Goal: Find specific page/section: Find specific page/section

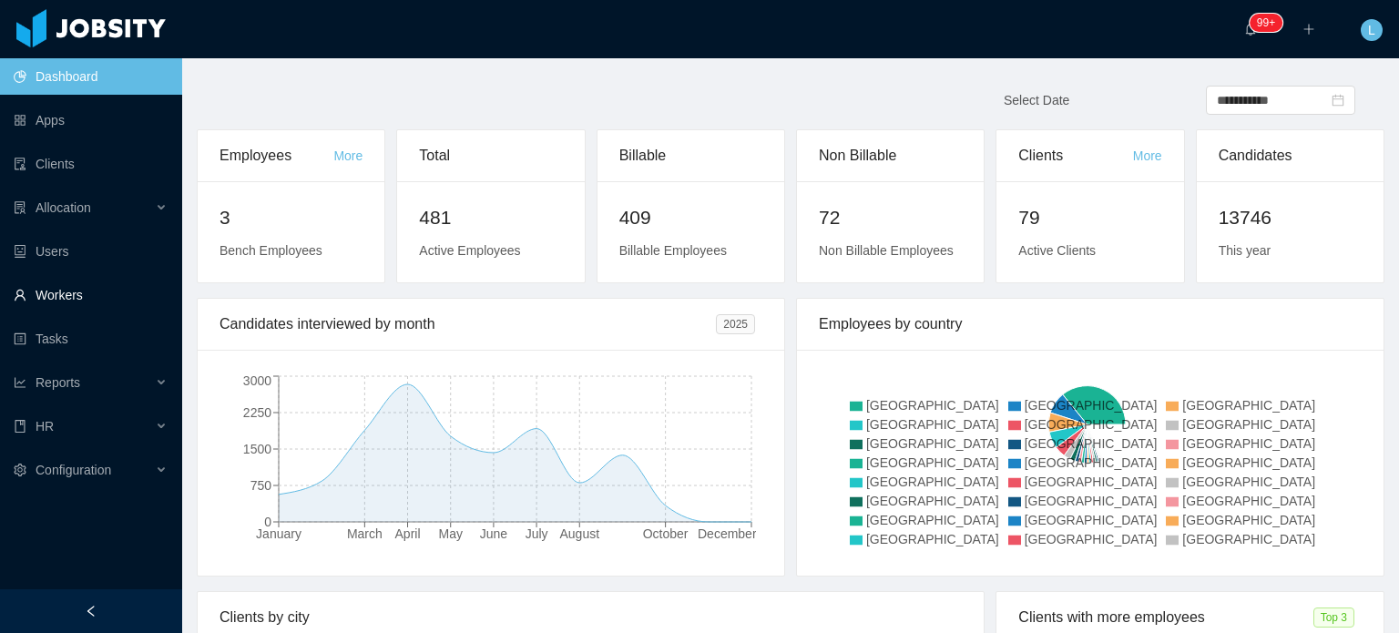
click at [53, 303] on link "Workers" at bounding box center [91, 295] width 154 height 36
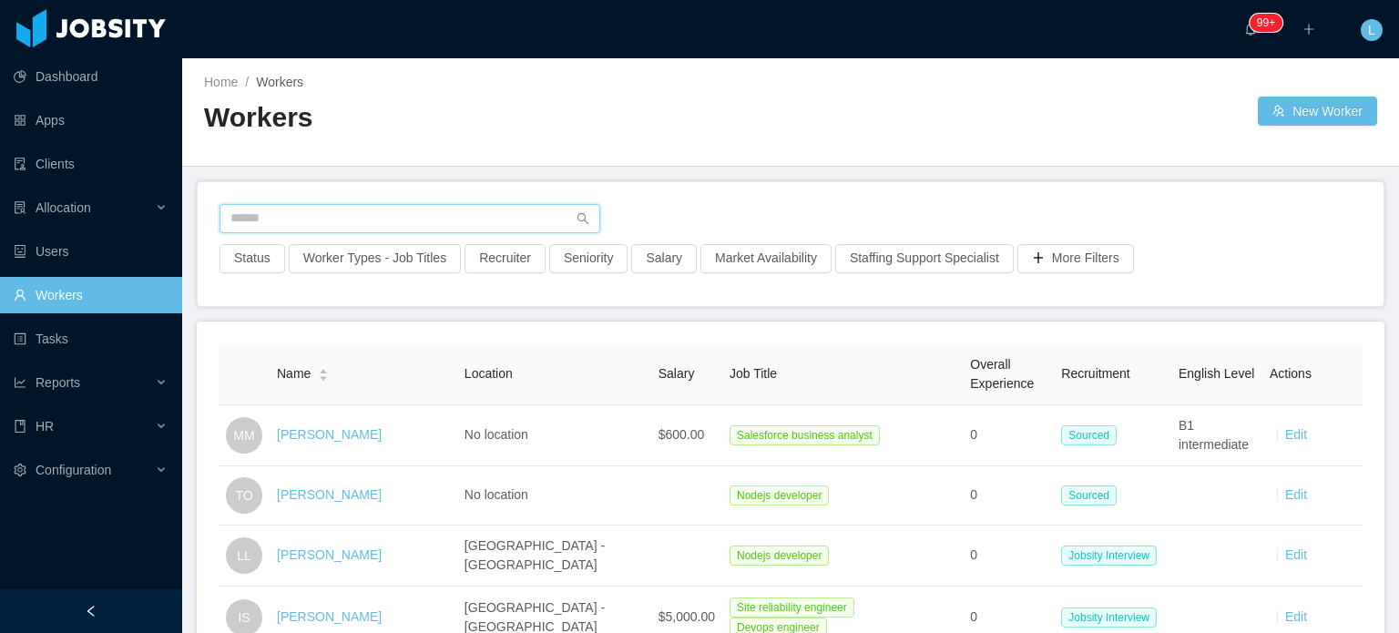
click at [396, 215] on input "text" at bounding box center [410, 218] width 381 height 29
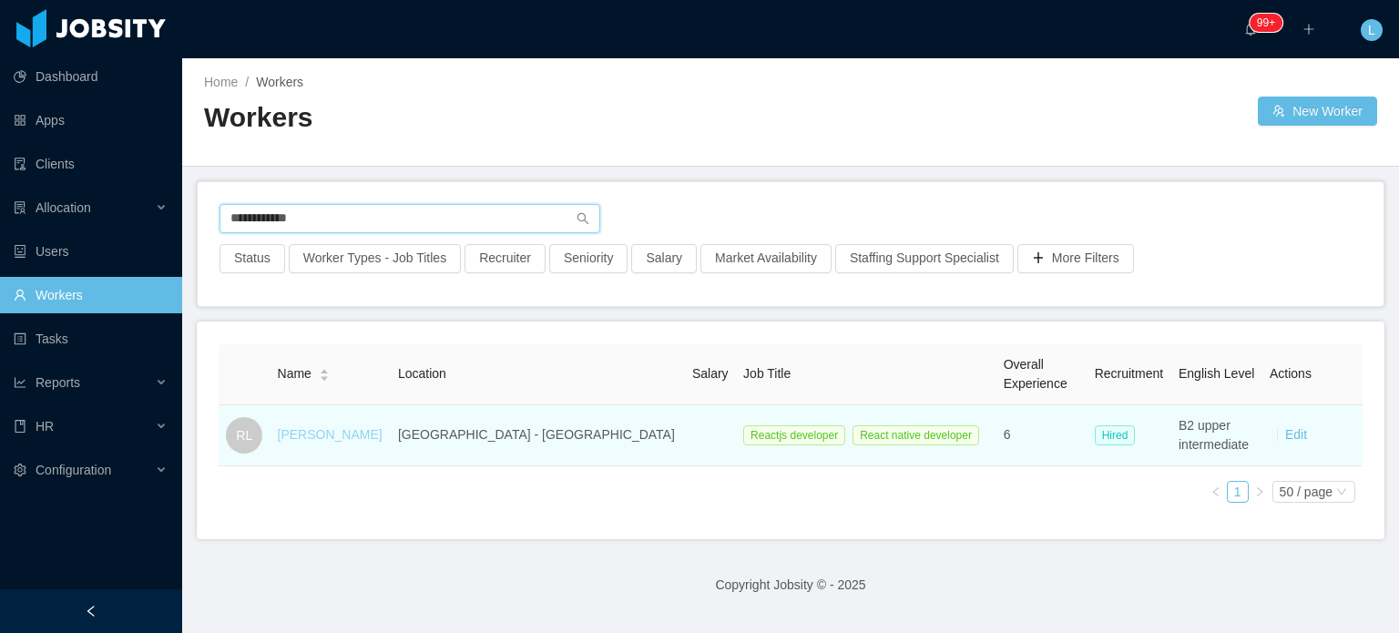
type input "**********"
click at [322, 439] on link "Rodrigo Leão" at bounding box center [330, 434] width 105 height 15
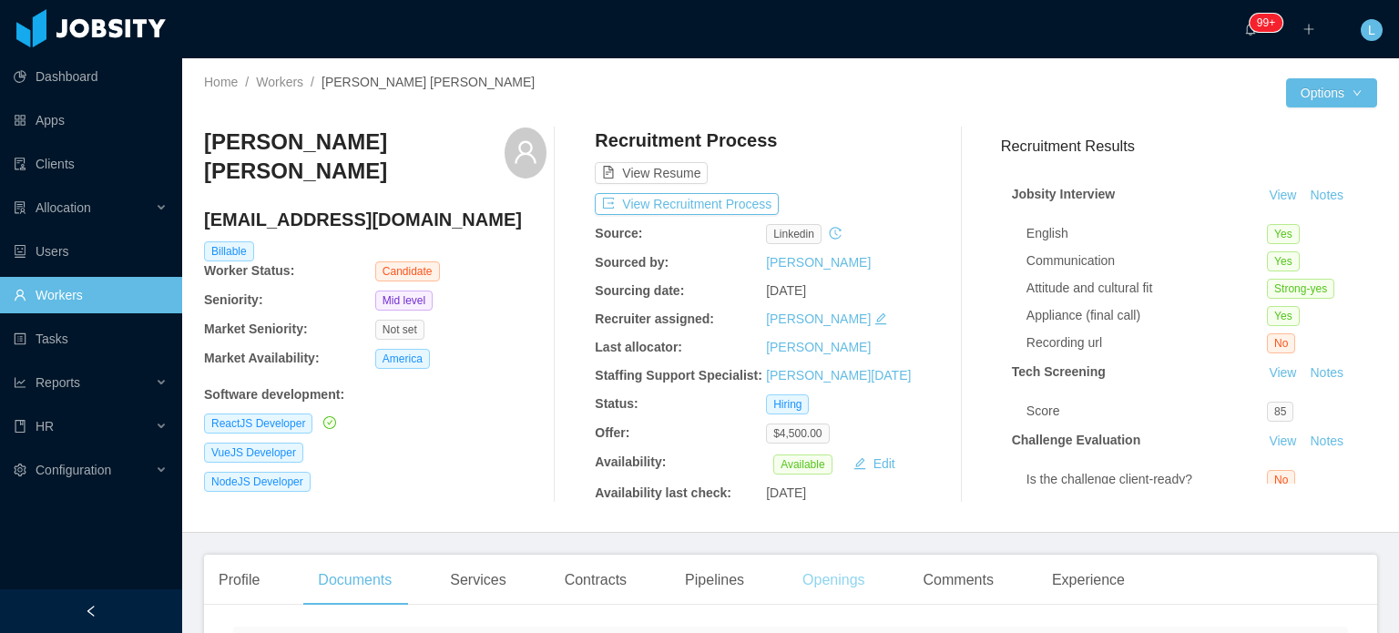
click at [845, 583] on div "Openings" at bounding box center [834, 580] width 92 height 51
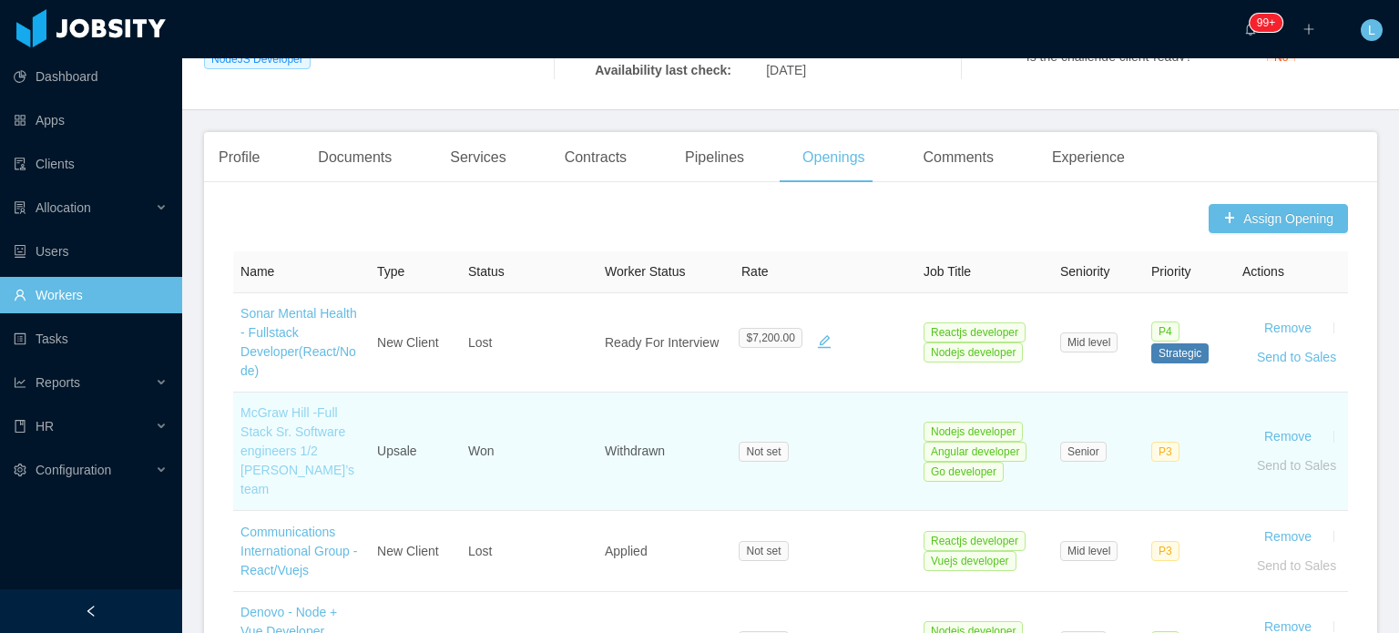
scroll to position [729, 0]
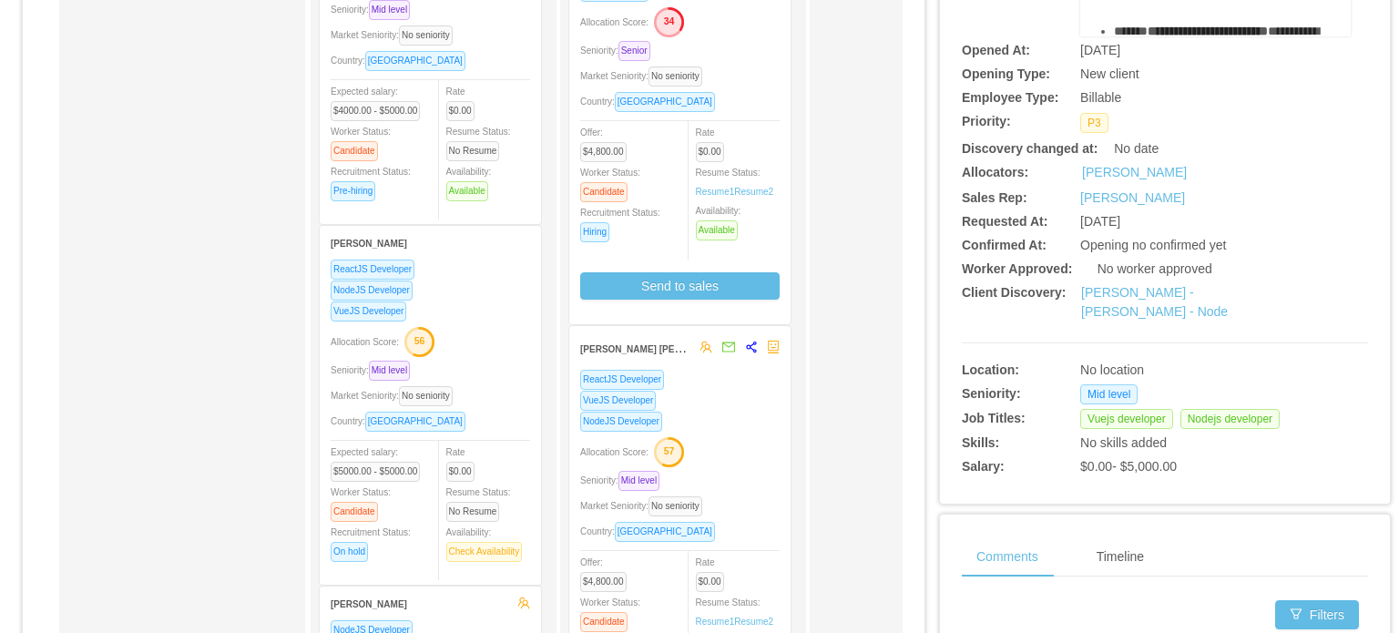
scroll to position [364, 0]
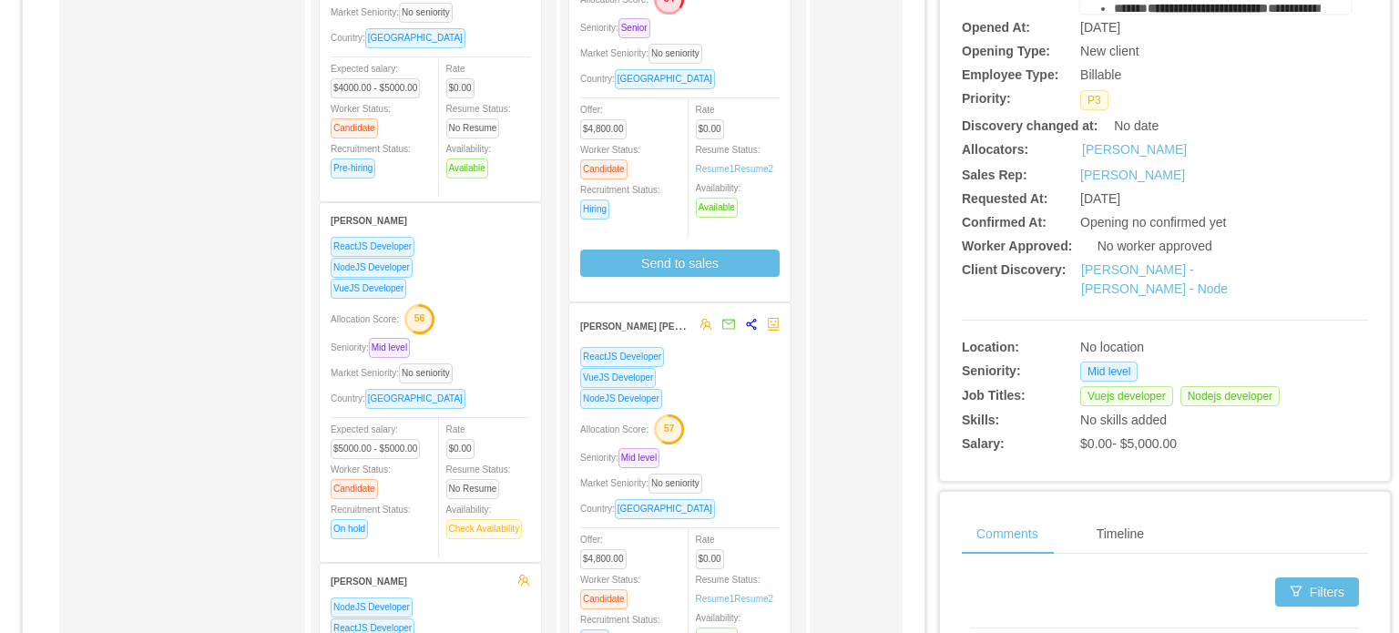
click at [726, 420] on div "Allocation Score: 57" at bounding box center [679, 428] width 199 height 29
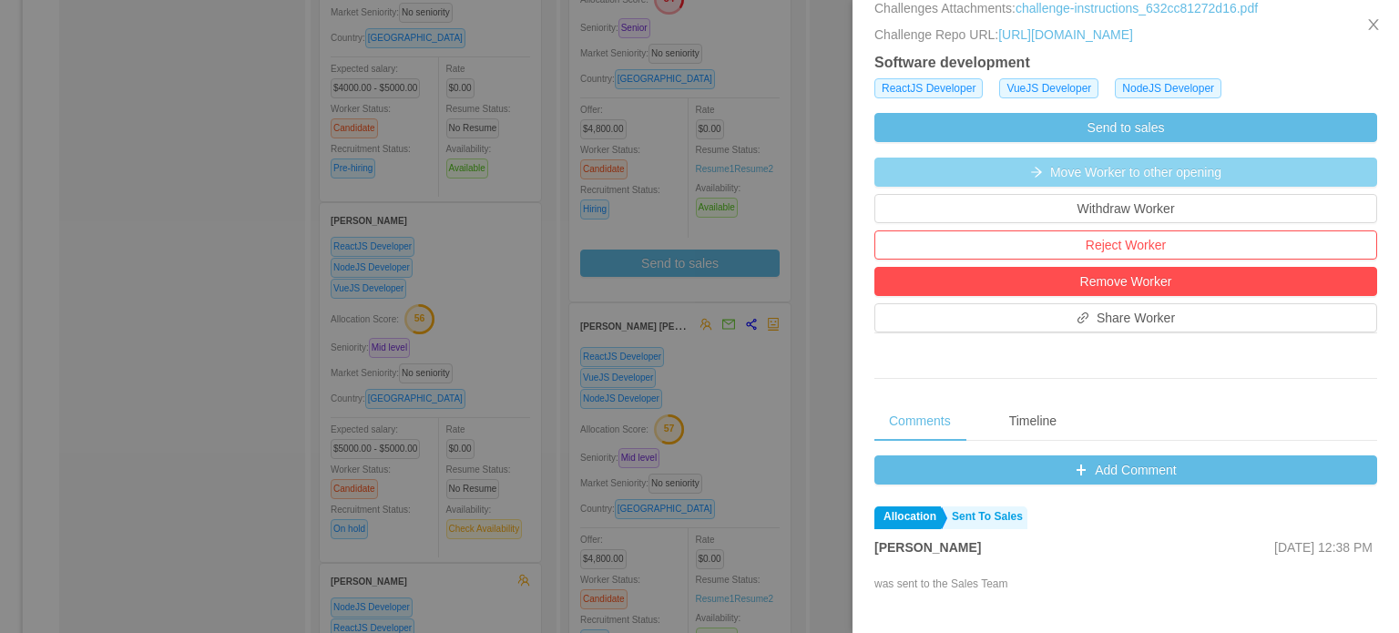
scroll to position [273, 0]
